Goal: Task Accomplishment & Management: Use online tool/utility

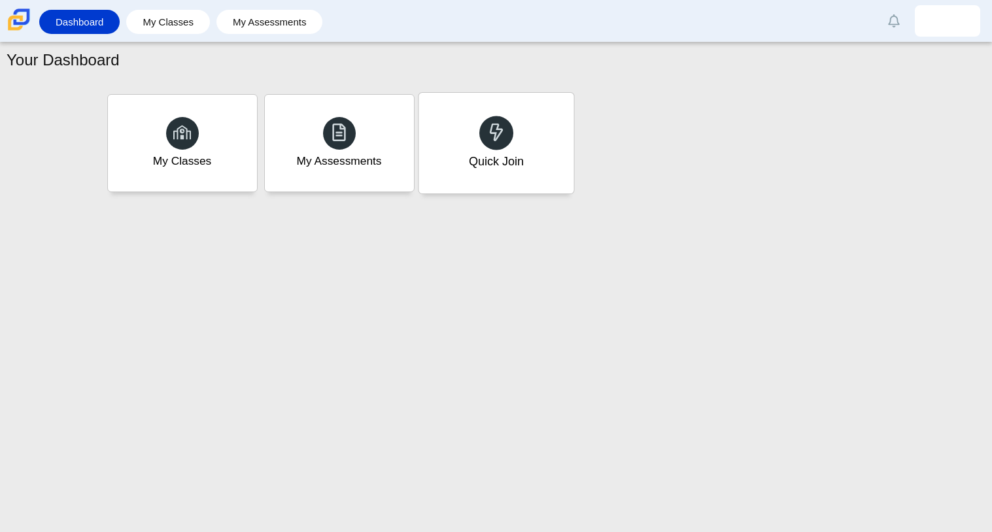
click at [500, 129] on use at bounding box center [496, 132] width 14 height 18
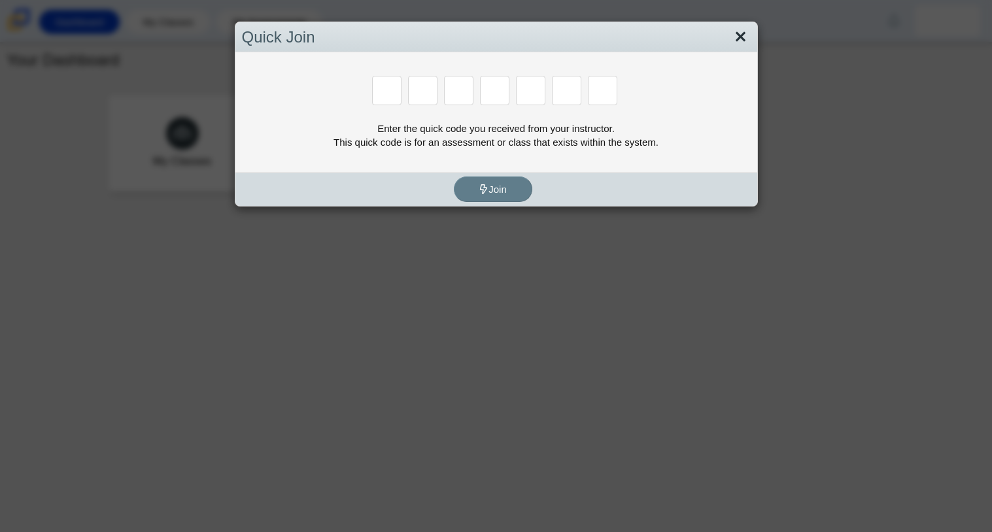
click at [736, 41] on link "Close" at bounding box center [741, 37] width 20 height 22
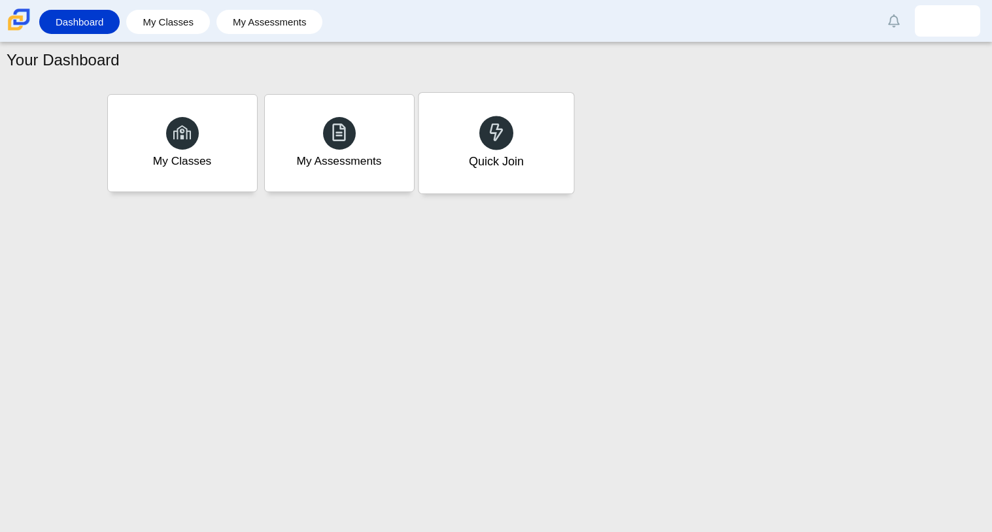
click at [521, 131] on div "Quick Join" at bounding box center [496, 143] width 155 height 101
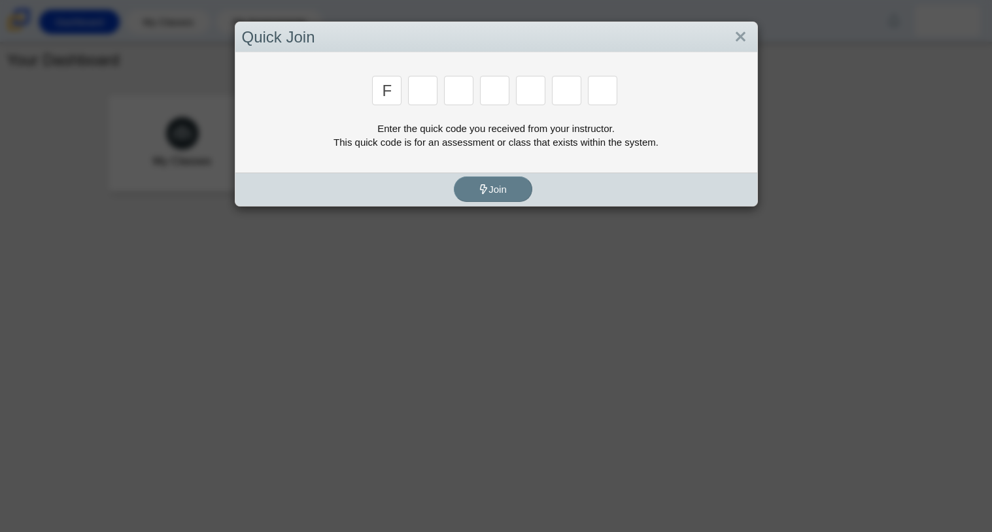
type input "f"
type input "7"
type input "m"
type input "c"
type input "h"
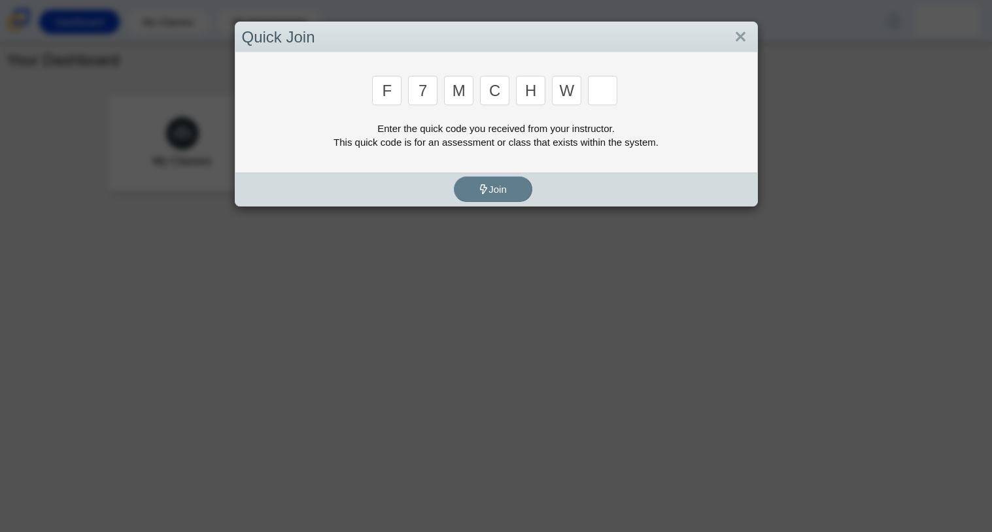
type input "w"
type input "k"
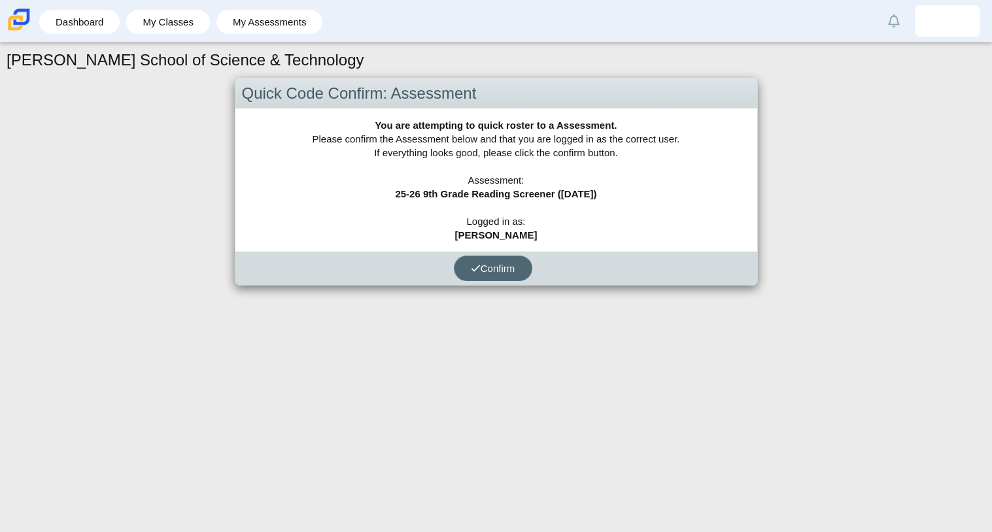
click at [510, 273] on button "Confirm" at bounding box center [493, 269] width 78 height 26
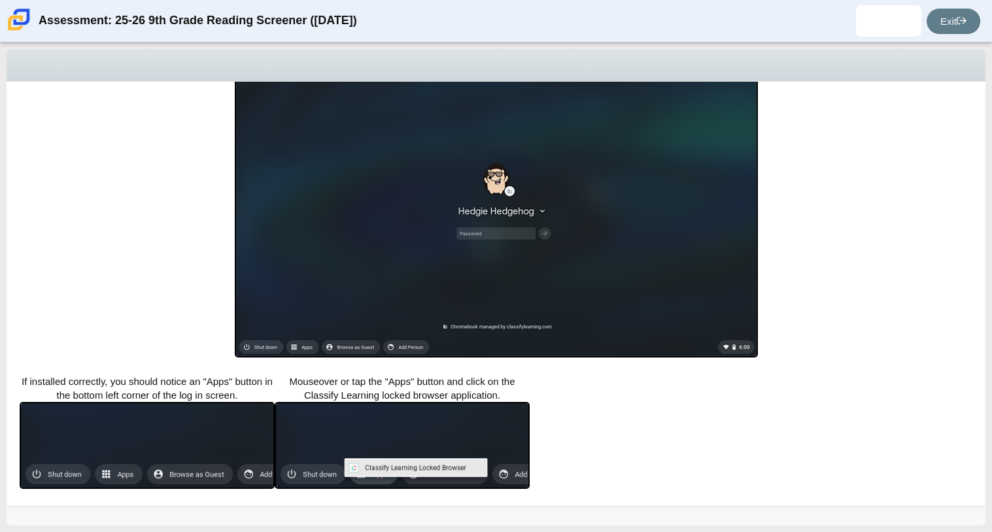
scroll to position [232, 0]
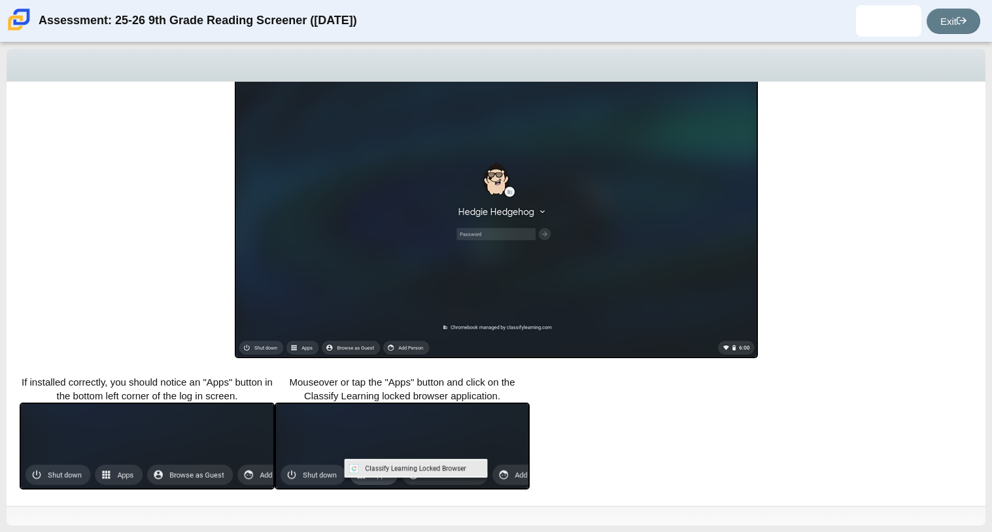
click at [387, 313] on img at bounding box center [496, 211] width 523 height 296
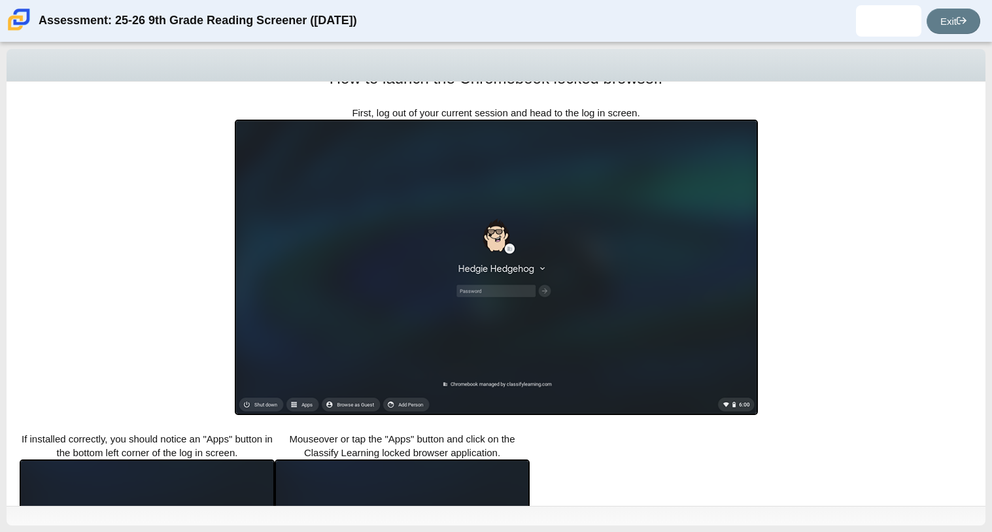
scroll to position [232, 0]
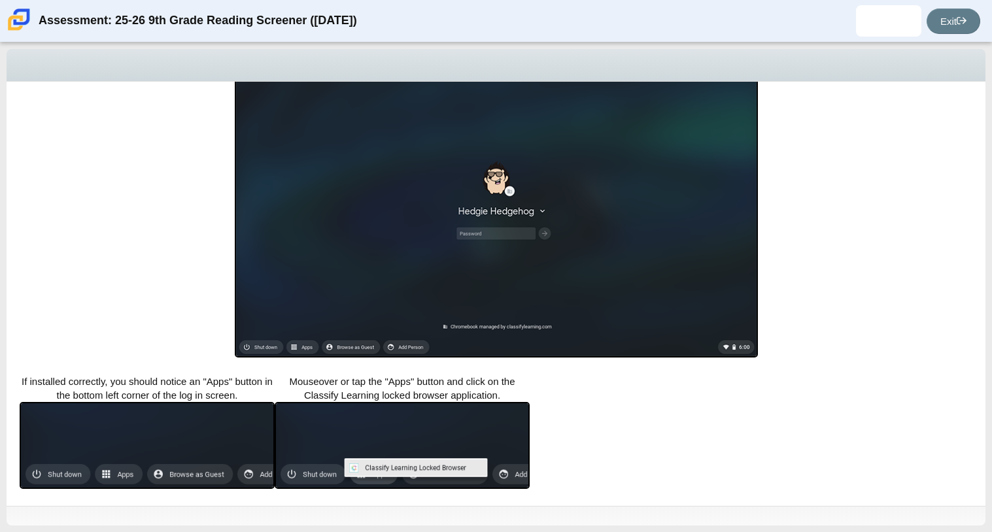
click at [430, 410] on img at bounding box center [402, 445] width 255 height 87
click at [420, 466] on img at bounding box center [402, 445] width 255 height 87
click at [790, 428] on div "Locked browser is required to take this assessment. In order to access this ass…" at bounding box center [496, 294] width 979 height 424
